Goal: Browse casually: Explore the website without a specific task or goal

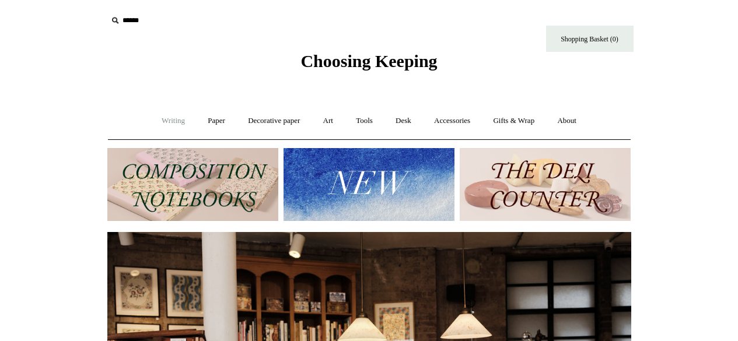
click at [179, 121] on link "Writing +" at bounding box center [173, 121] width 44 height 31
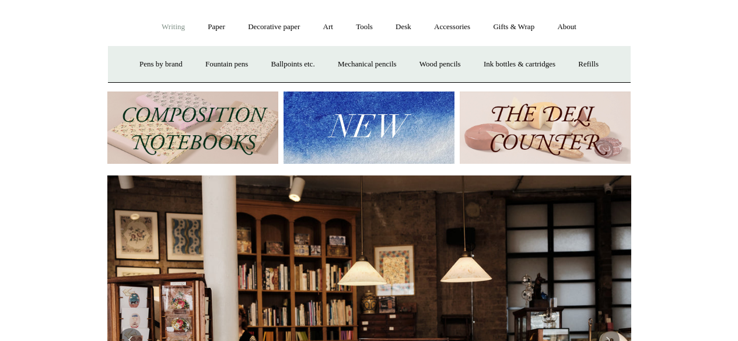
scroll to position [93, 0]
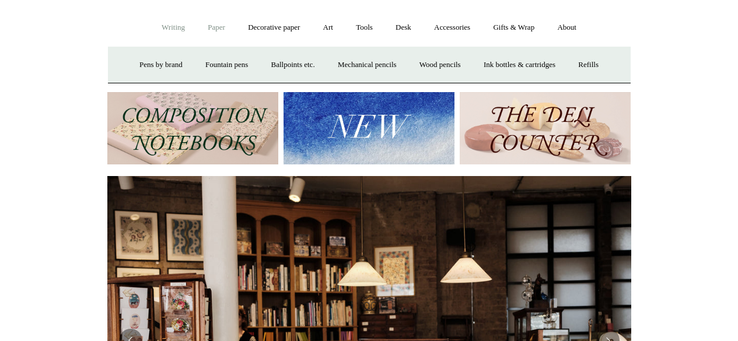
click at [218, 28] on link "Paper +" at bounding box center [216, 27] width 39 height 31
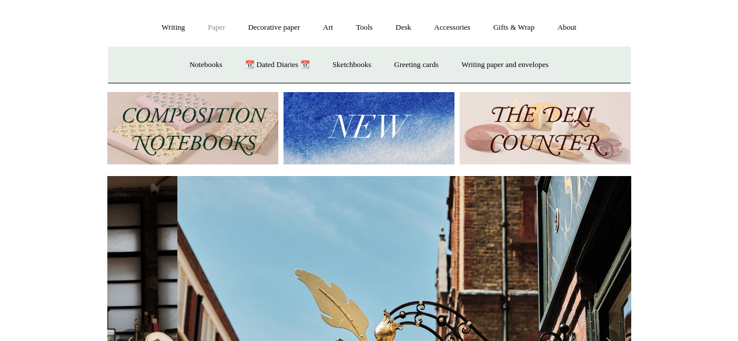
scroll to position [0, 524]
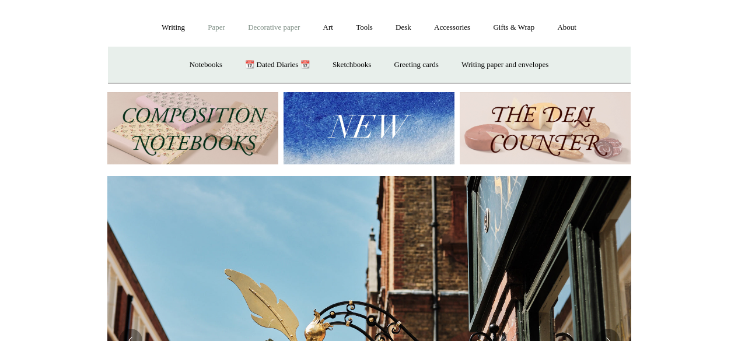
click at [258, 28] on link "Decorative paper +" at bounding box center [273, 27] width 73 height 31
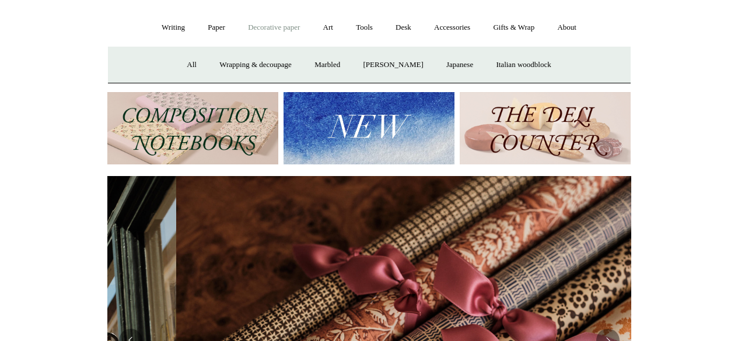
scroll to position [0, 1048]
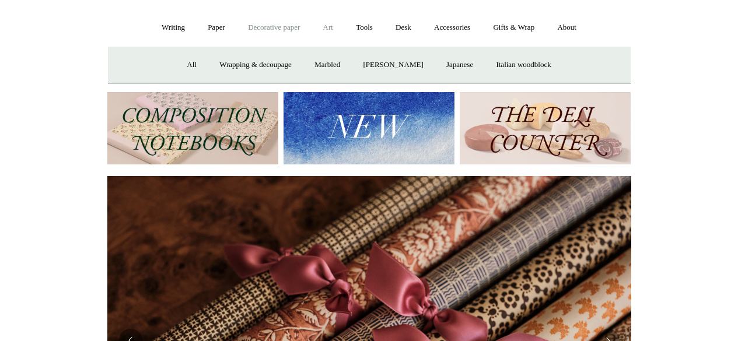
click at [327, 27] on link "Art +" at bounding box center [328, 27] width 31 height 31
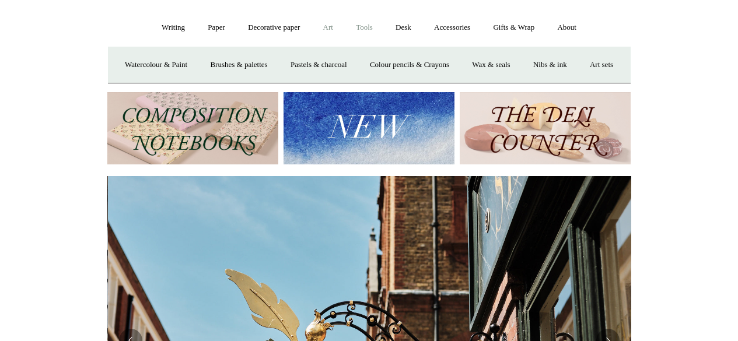
scroll to position [0, 524]
click at [363, 32] on link "Tools +" at bounding box center [364, 27] width 38 height 31
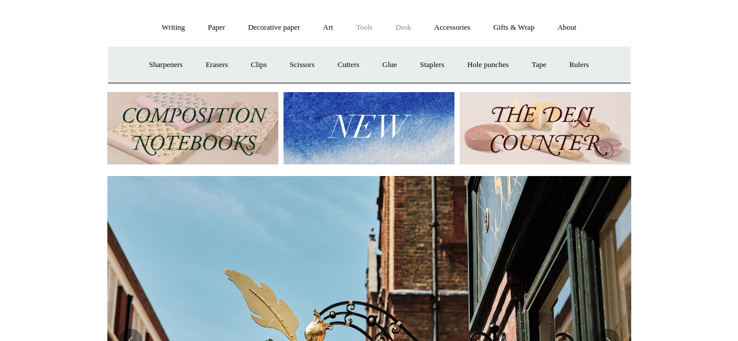
click at [404, 33] on link "Desk +" at bounding box center [403, 27] width 37 height 31
click at [440, 29] on link "Accessories +" at bounding box center [452, 27] width 57 height 31
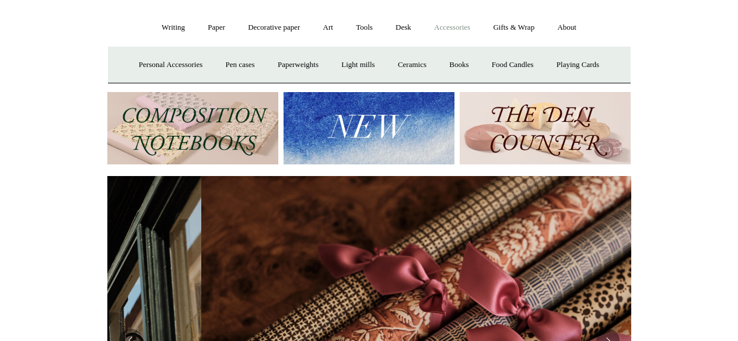
scroll to position [0, 1048]
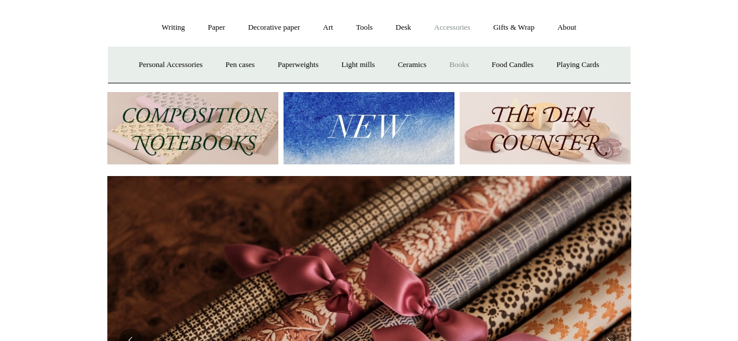
click at [467, 67] on link "Books" at bounding box center [459, 65] width 40 height 31
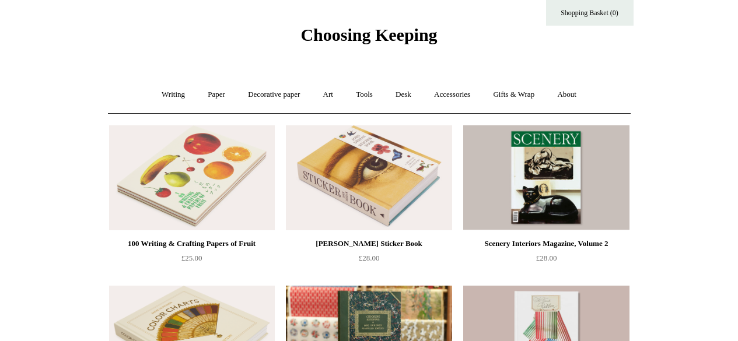
scroll to position [27, 0]
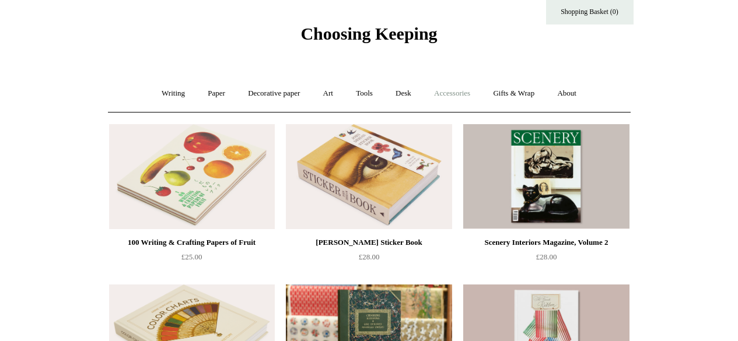
click at [477, 93] on link "Accessories +" at bounding box center [452, 93] width 57 height 31
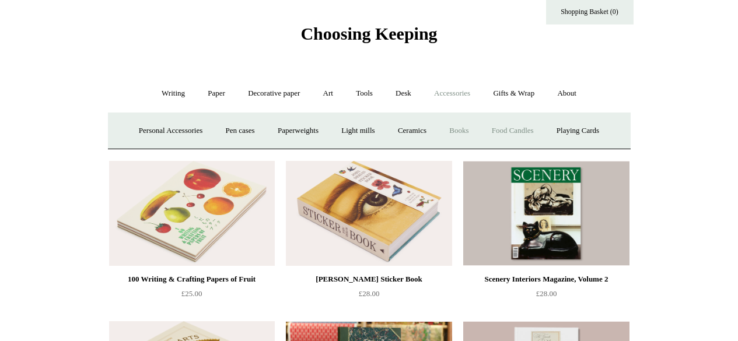
click at [503, 123] on link "Food Candles" at bounding box center [512, 131] width 63 height 31
